Goal: Find specific page/section: Find specific page/section

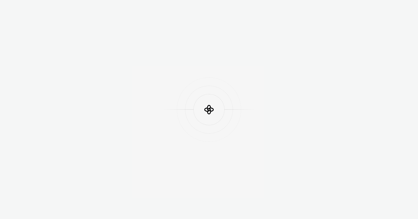
drag, startPoint x: 409, startPoint y: 200, endPoint x: 413, endPoint y: 200, distance: 3.9
click at [409, 200] on div at bounding box center [209, 109] width 418 height 219
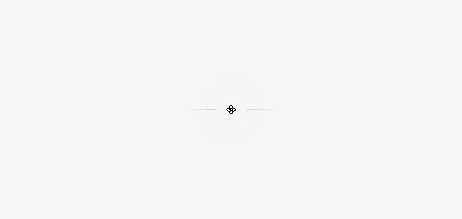
click at [252, 193] on div at bounding box center [231, 109] width 462 height 219
